Goal: Check status: Check status

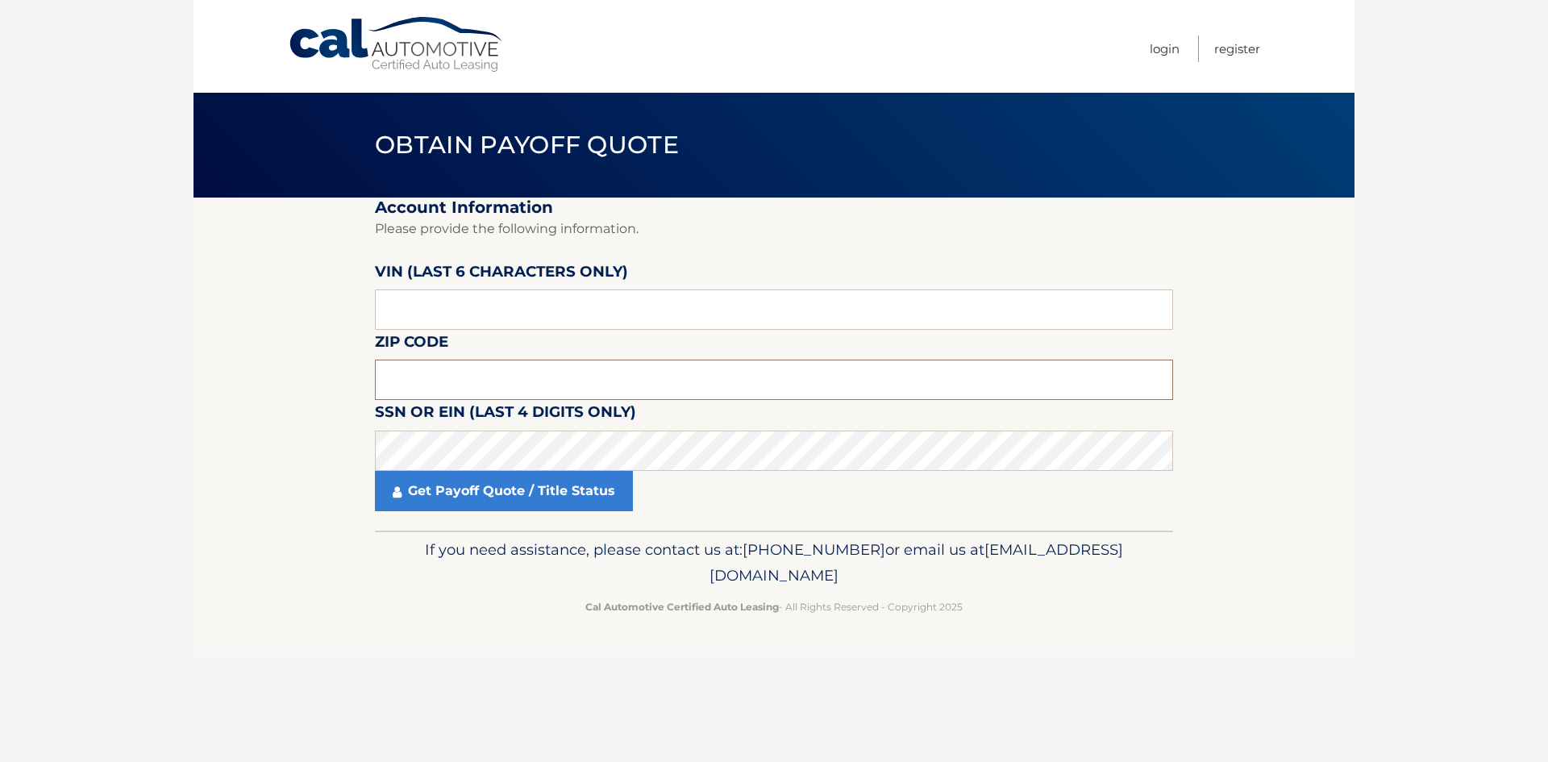
click at [414, 374] on input "text" at bounding box center [774, 380] width 798 height 40
type input "10312"
click at [409, 424] on label "SSN or EIN (last 4 digits only)" at bounding box center [505, 415] width 261 height 30
click at [418, 314] on input "text" at bounding box center [774, 309] width 798 height 40
click at [393, 314] on input "text" at bounding box center [774, 309] width 798 height 40
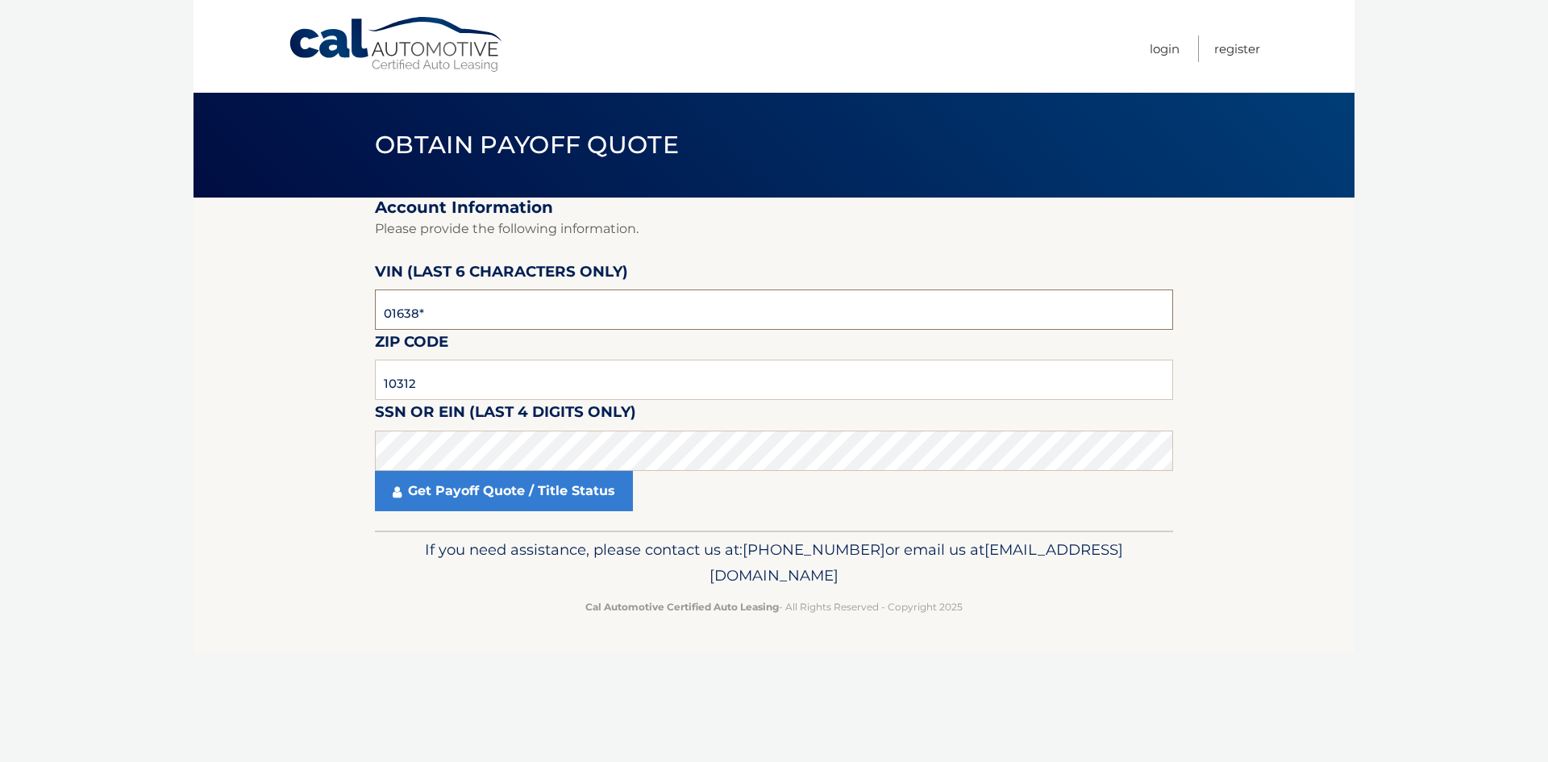
type input "016380"
click at [501, 489] on link "Get Payoff Quote / Title Status" at bounding box center [504, 491] width 258 height 40
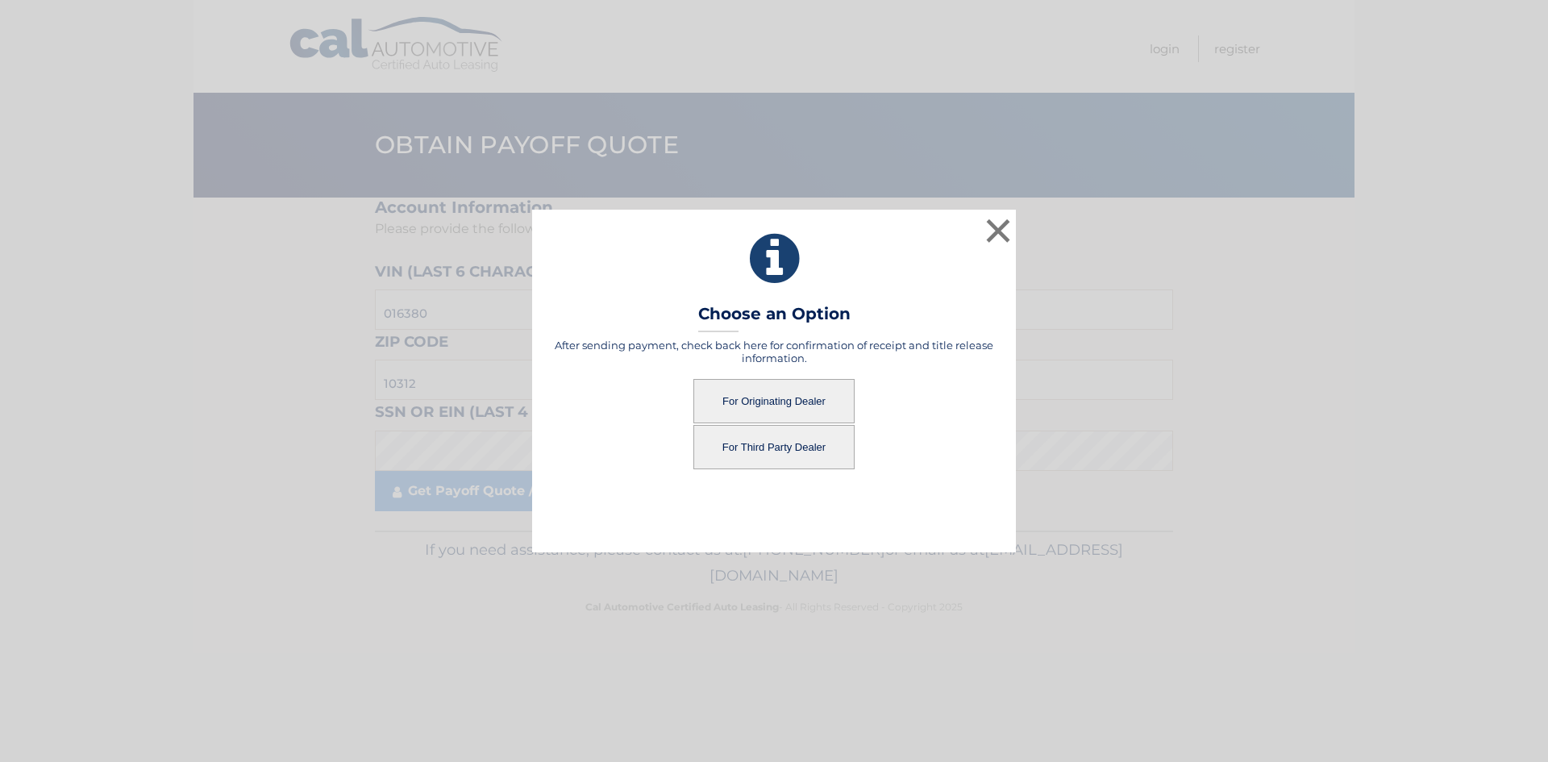
click at [765, 397] on button "For Originating Dealer" at bounding box center [773, 401] width 161 height 44
click at [725, 406] on button "For Originating Dealer" at bounding box center [773, 401] width 161 height 44
